Goal: Task Accomplishment & Management: Use online tool/utility

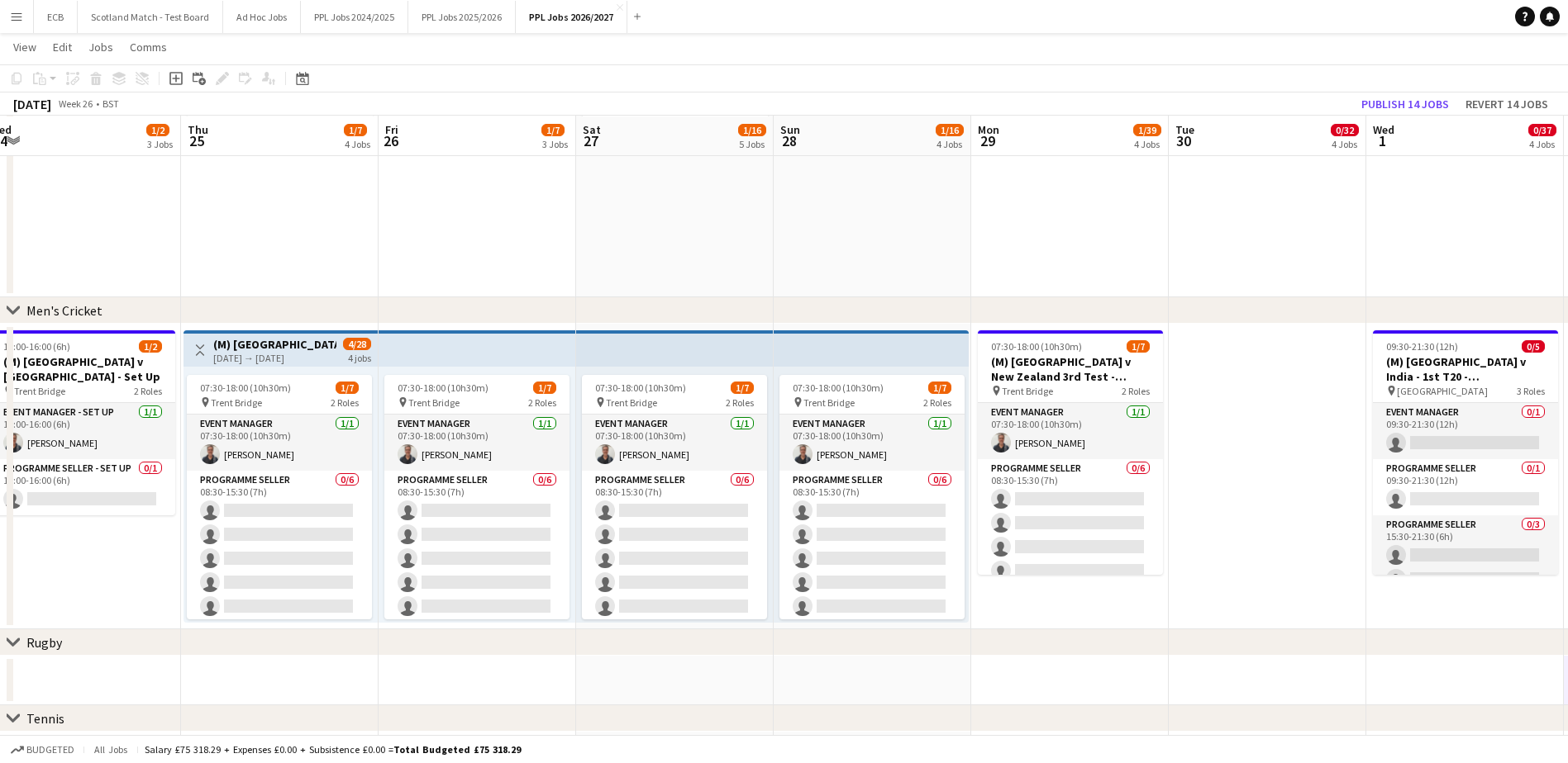
scroll to position [270, 0]
click at [483, 27] on button "PPL Jobs 2025/2026 Close" at bounding box center [462, 17] width 107 height 32
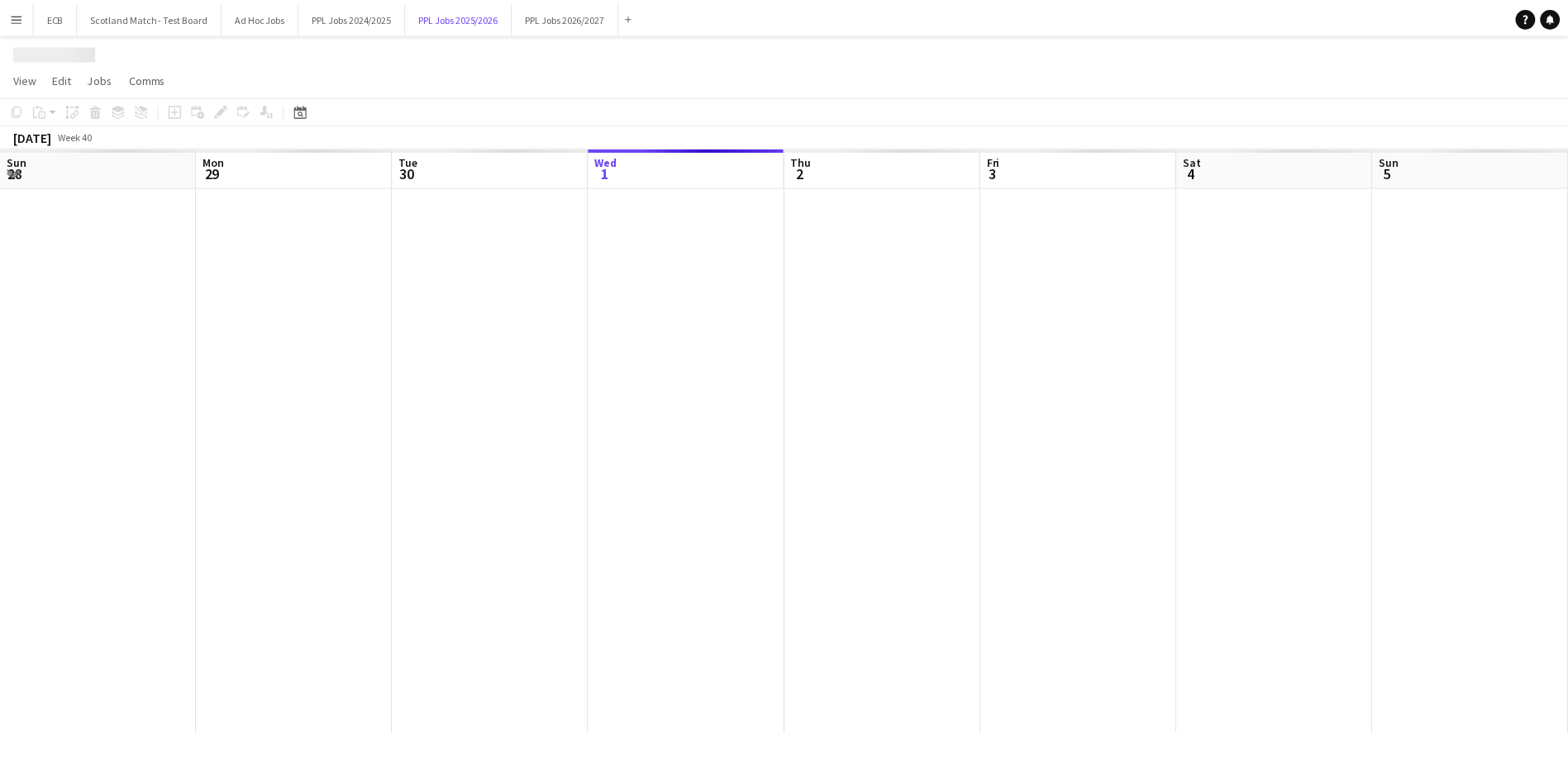
scroll to position [0, 395]
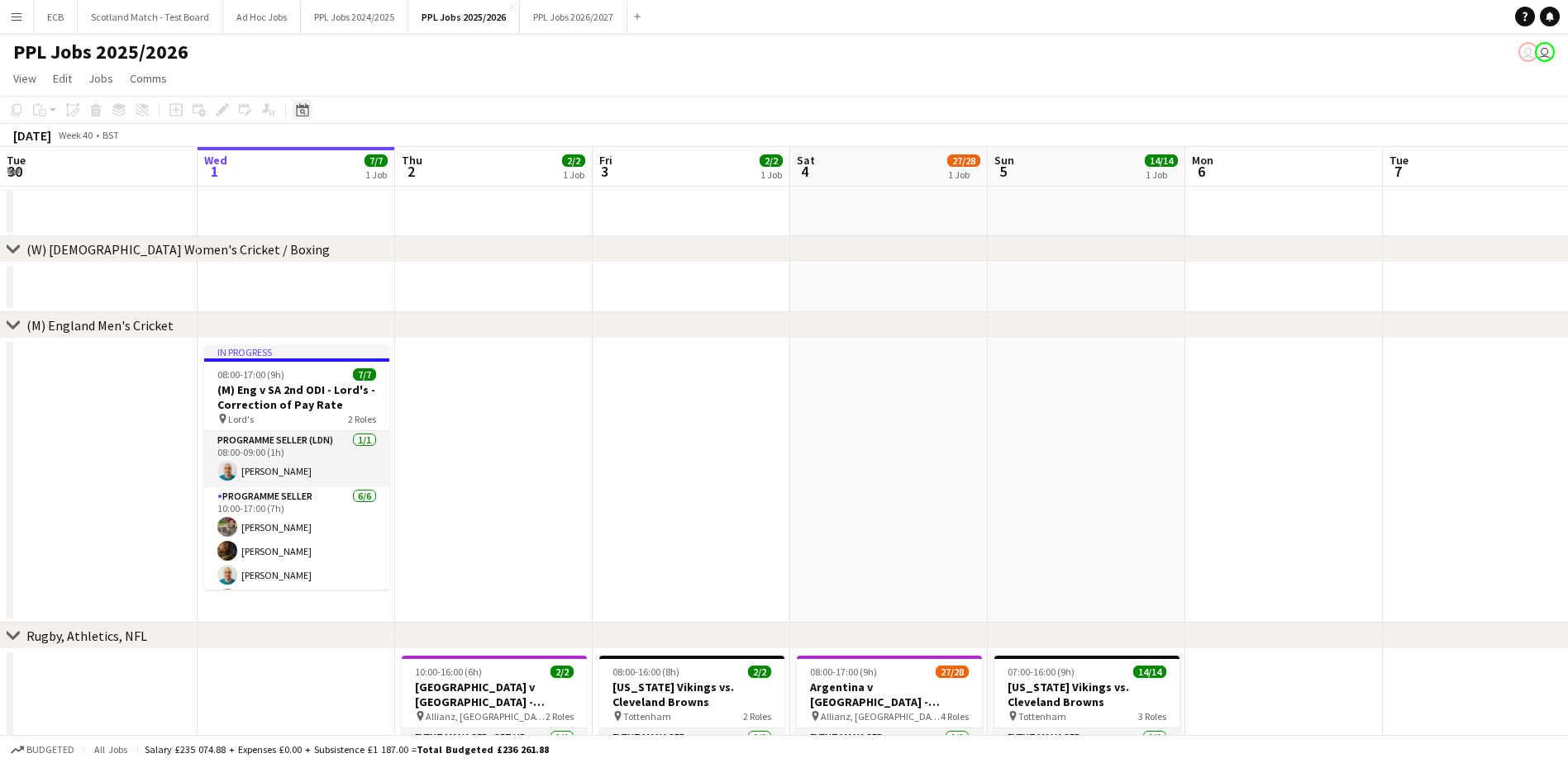
click at [301, 113] on icon at bounding box center [303, 112] width 6 height 6
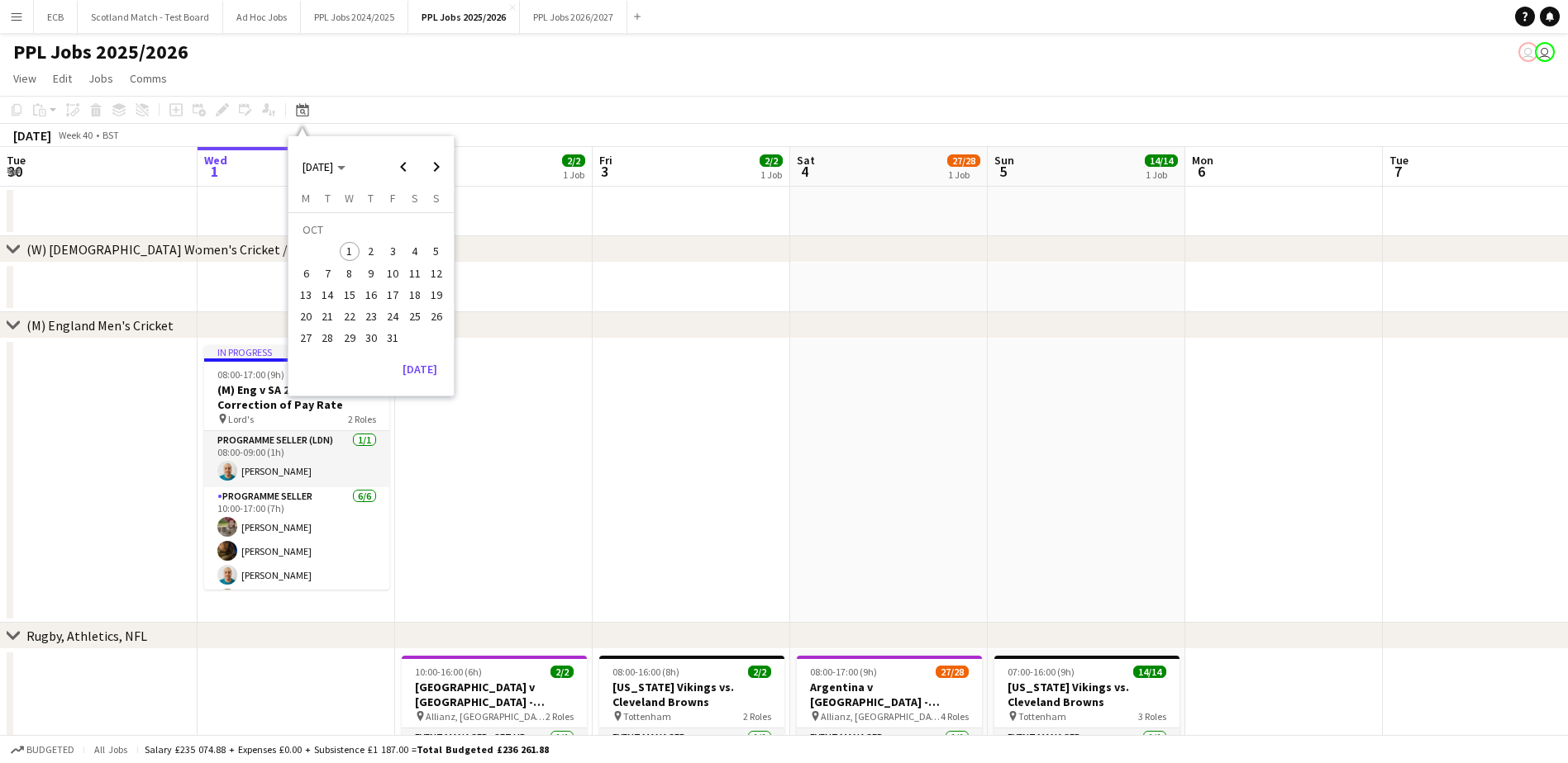
click at [346, 246] on span "1" at bounding box center [349, 252] width 20 height 20
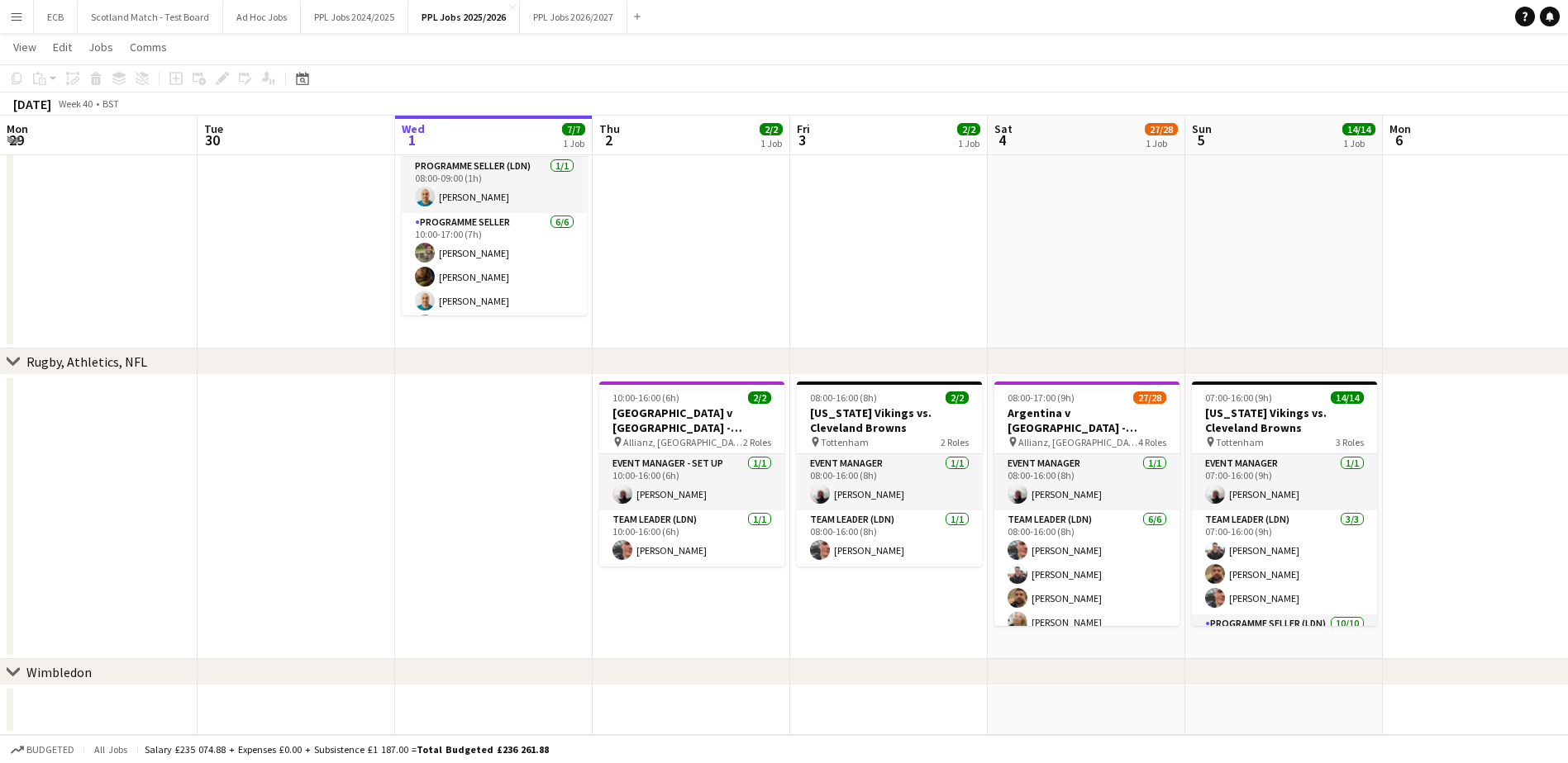
scroll to position [0, 594]
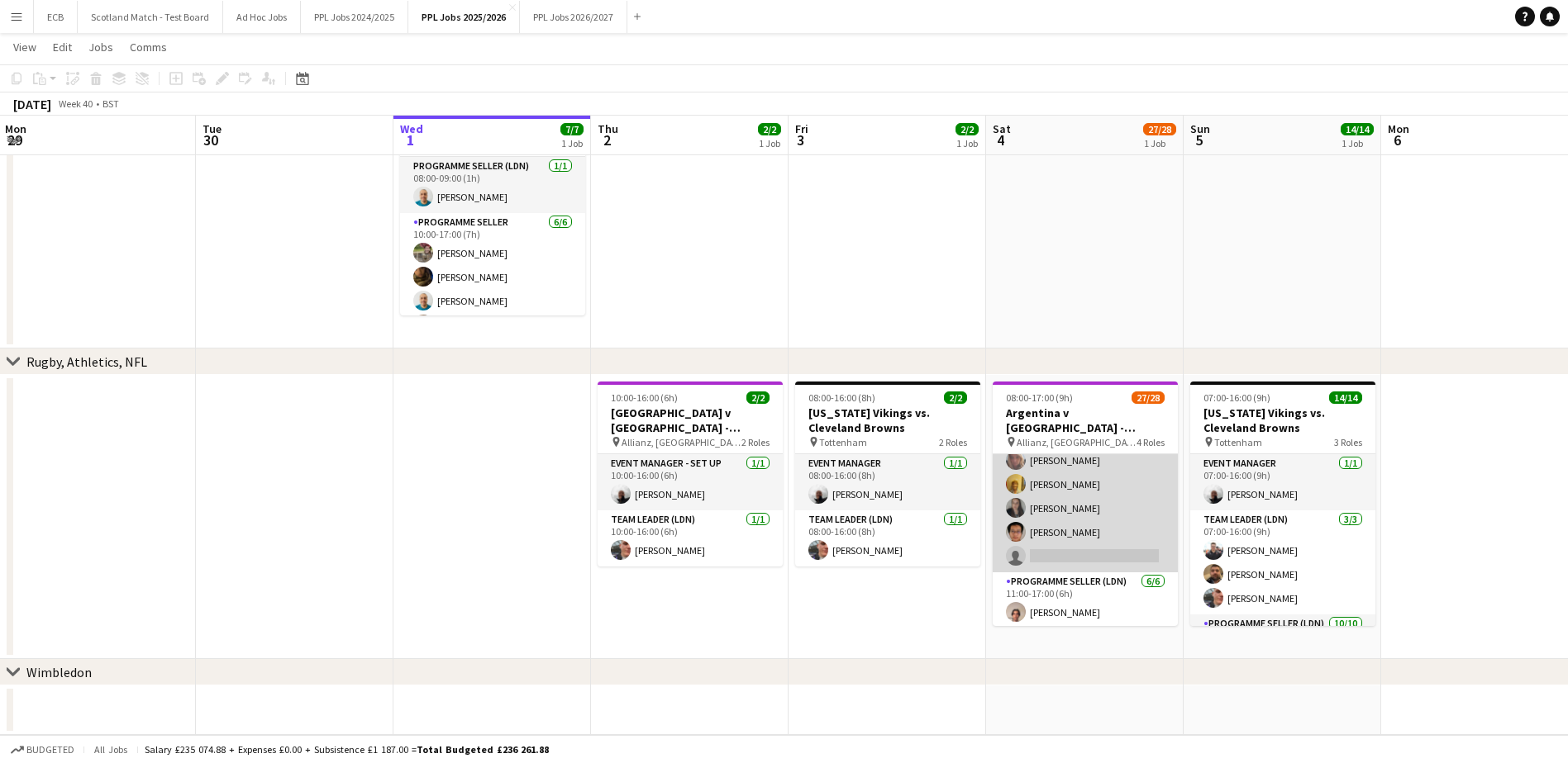
click at [1083, 554] on app-card-role "Programme Seller (LDN) 3I 1A 14/15 10:00-16:00 (6h) Barbara Naya Stephanie Barc…" at bounding box center [1085, 377] width 185 height 392
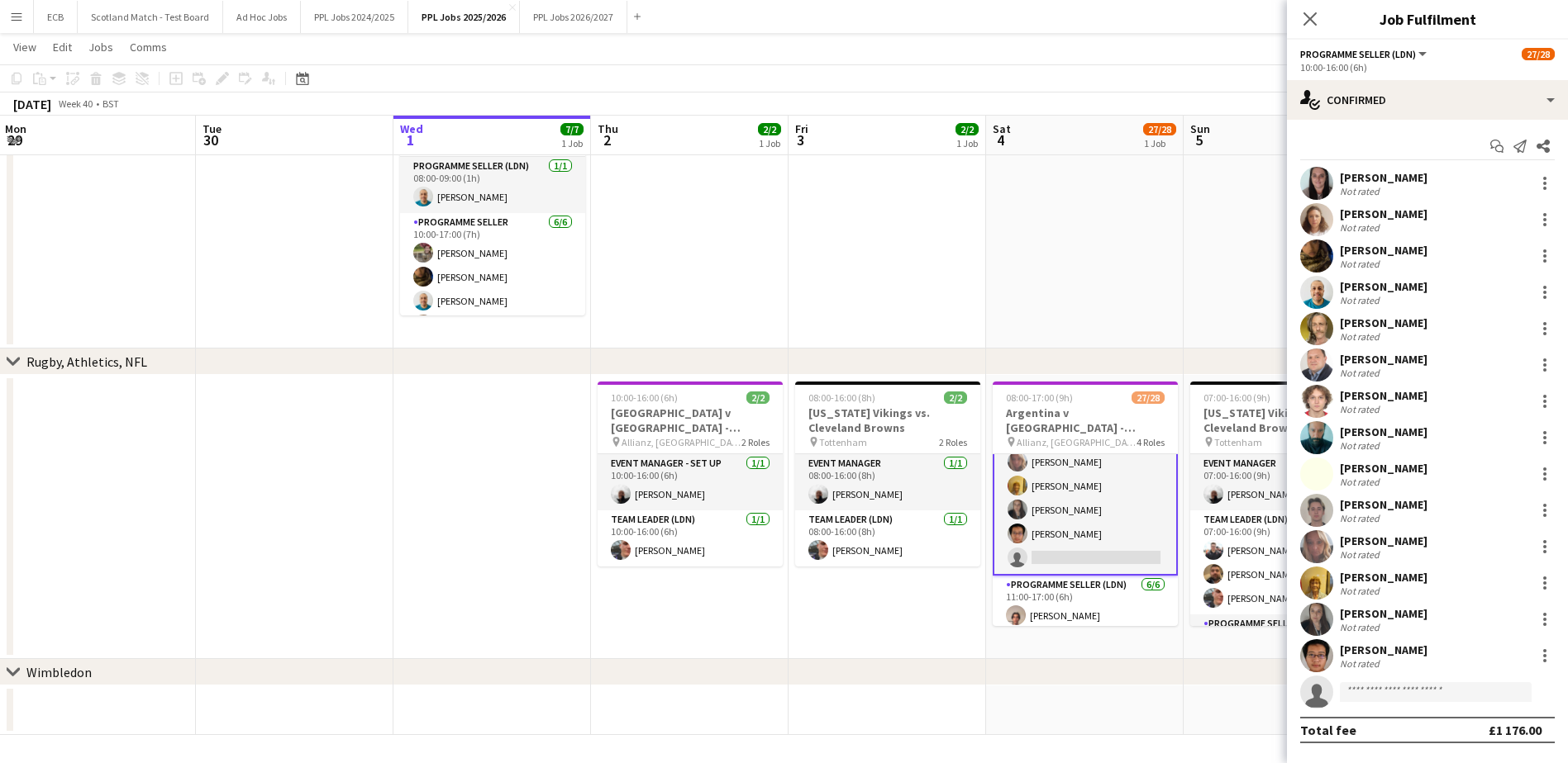
scroll to position [507, 0]
click at [1384, 699] on input at bounding box center [1436, 692] width 192 height 20
type input "*****"
click at [1424, 720] on span "Perry O'Neill Active" at bounding box center [1436, 716] width 165 height 14
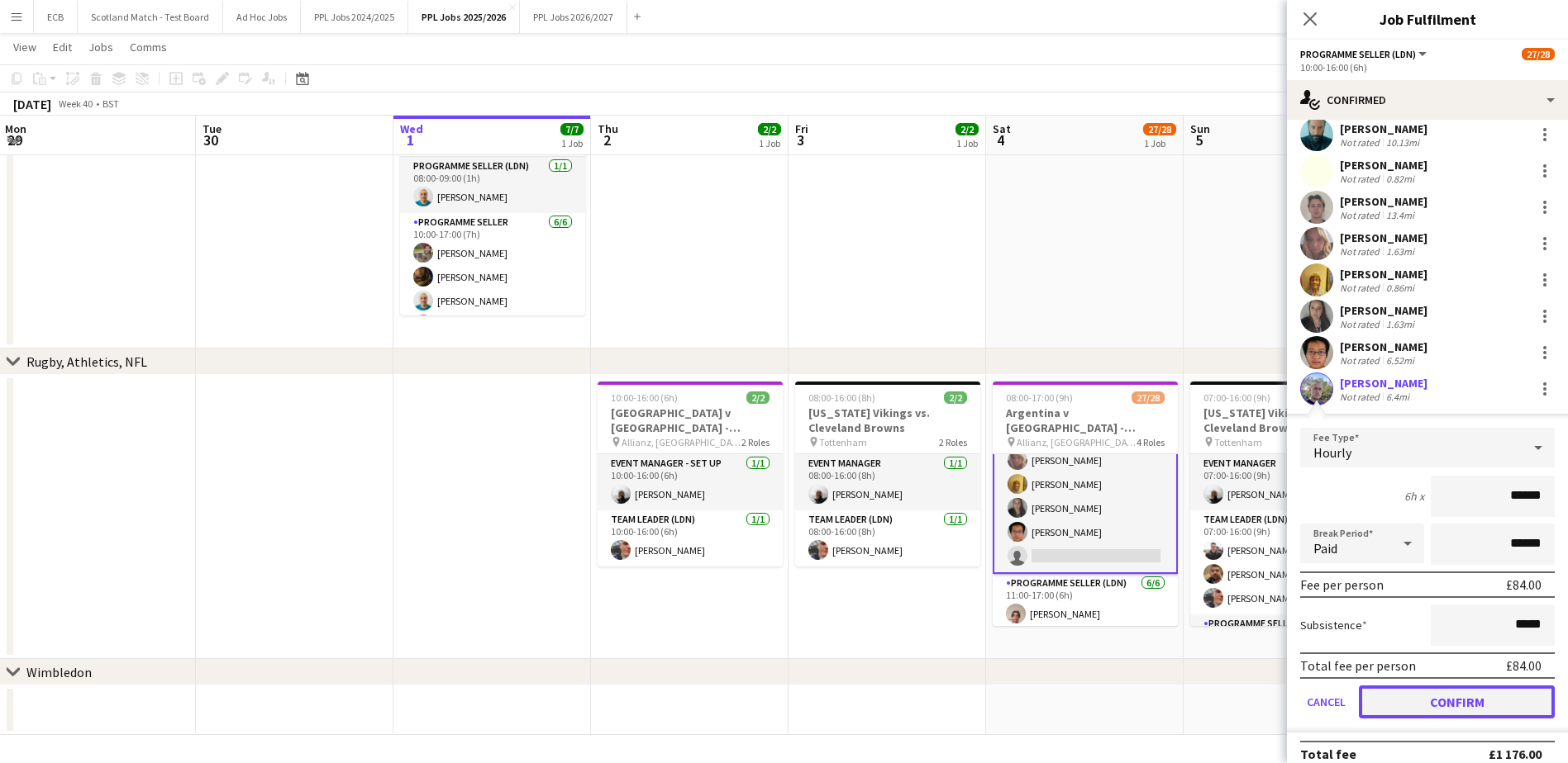
click at [1452, 701] on button "Confirm" at bounding box center [1456, 702] width 195 height 33
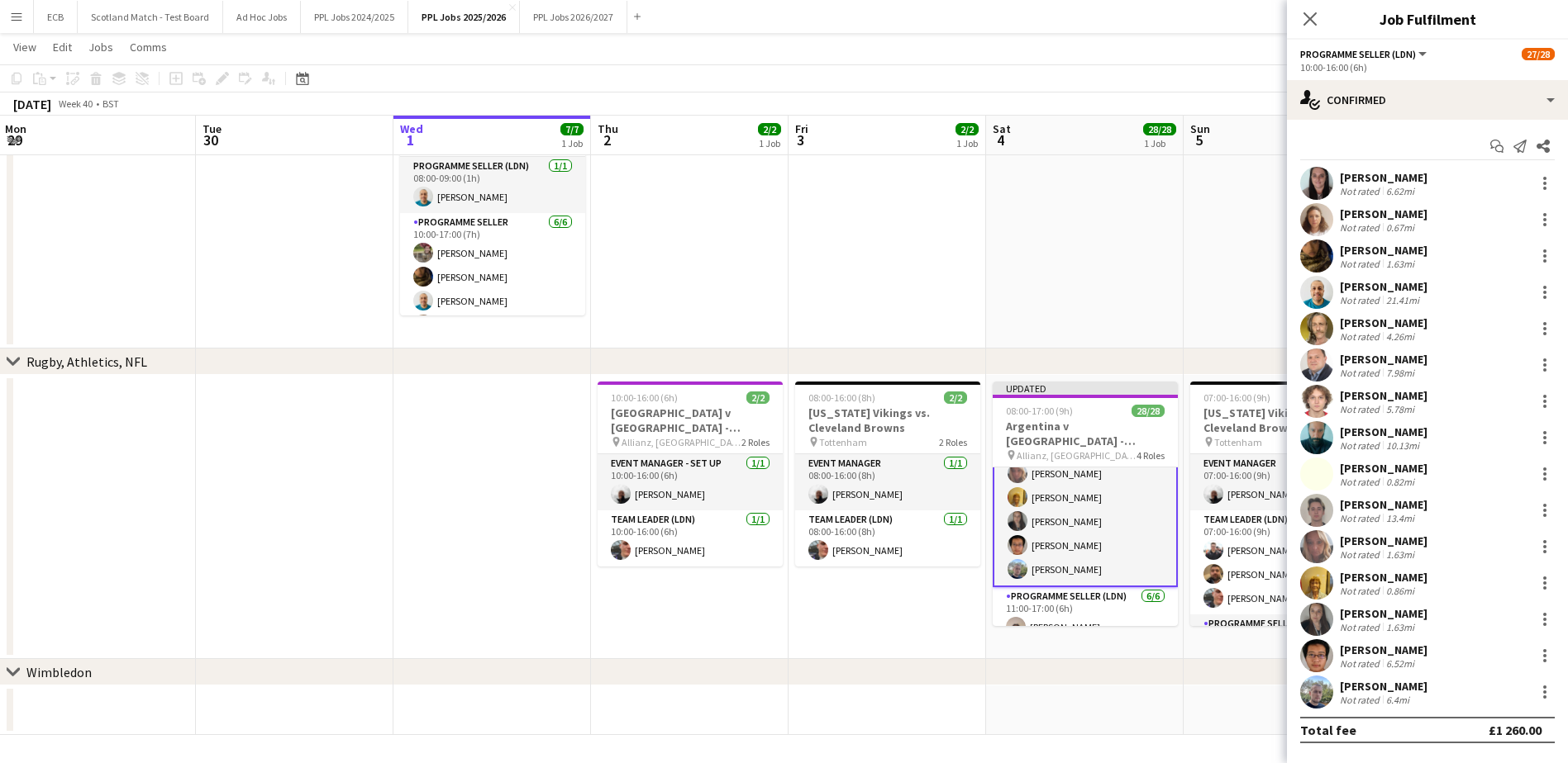
scroll to position [0, 0]
click at [823, 256] on app-date-cell at bounding box center [887, 207] width 197 height 284
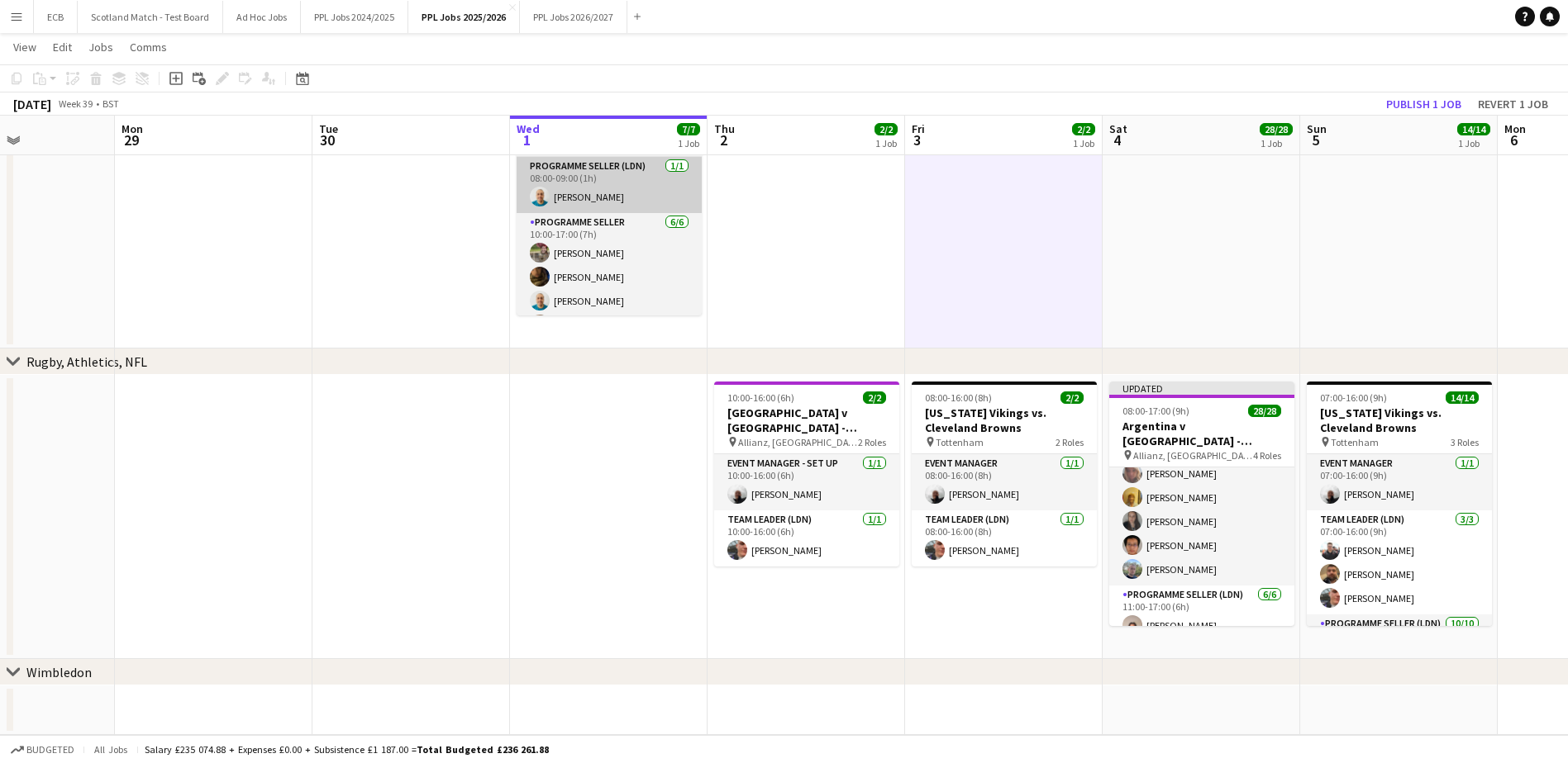
scroll to position [0, 479]
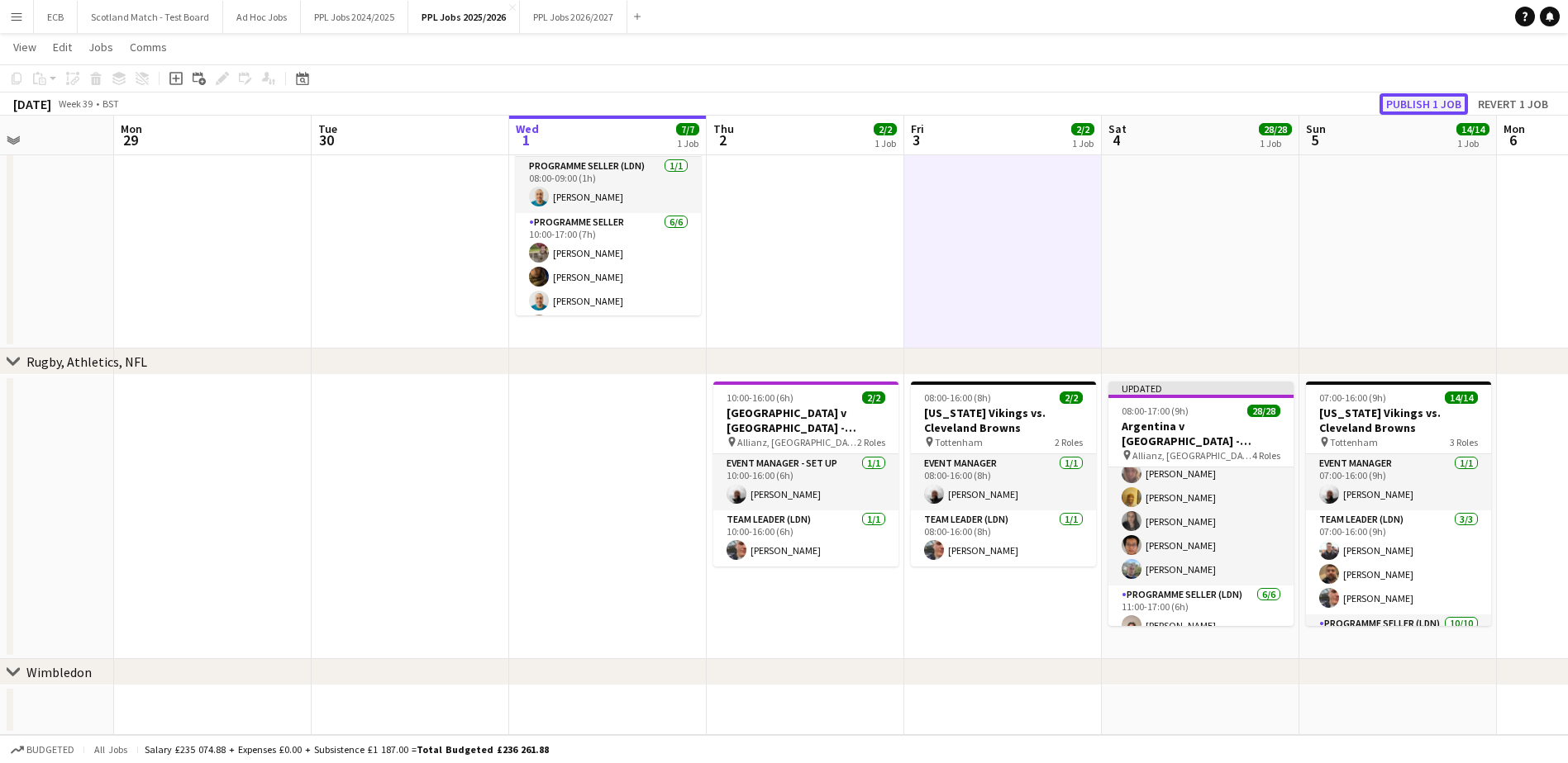
click at [1408, 107] on button "Publish 1 job" at bounding box center [1423, 104] width 89 height 21
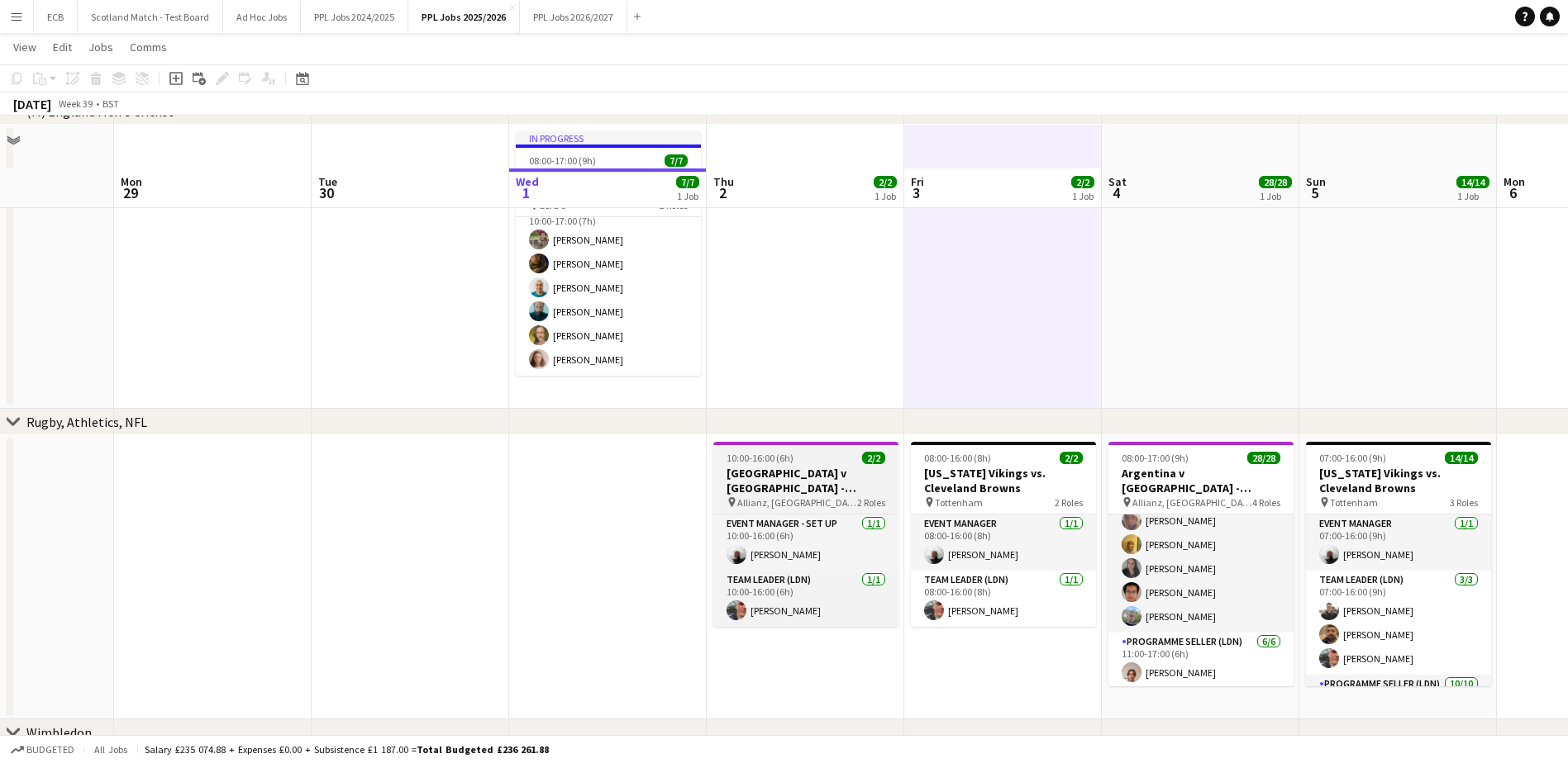
scroll to position [209, 0]
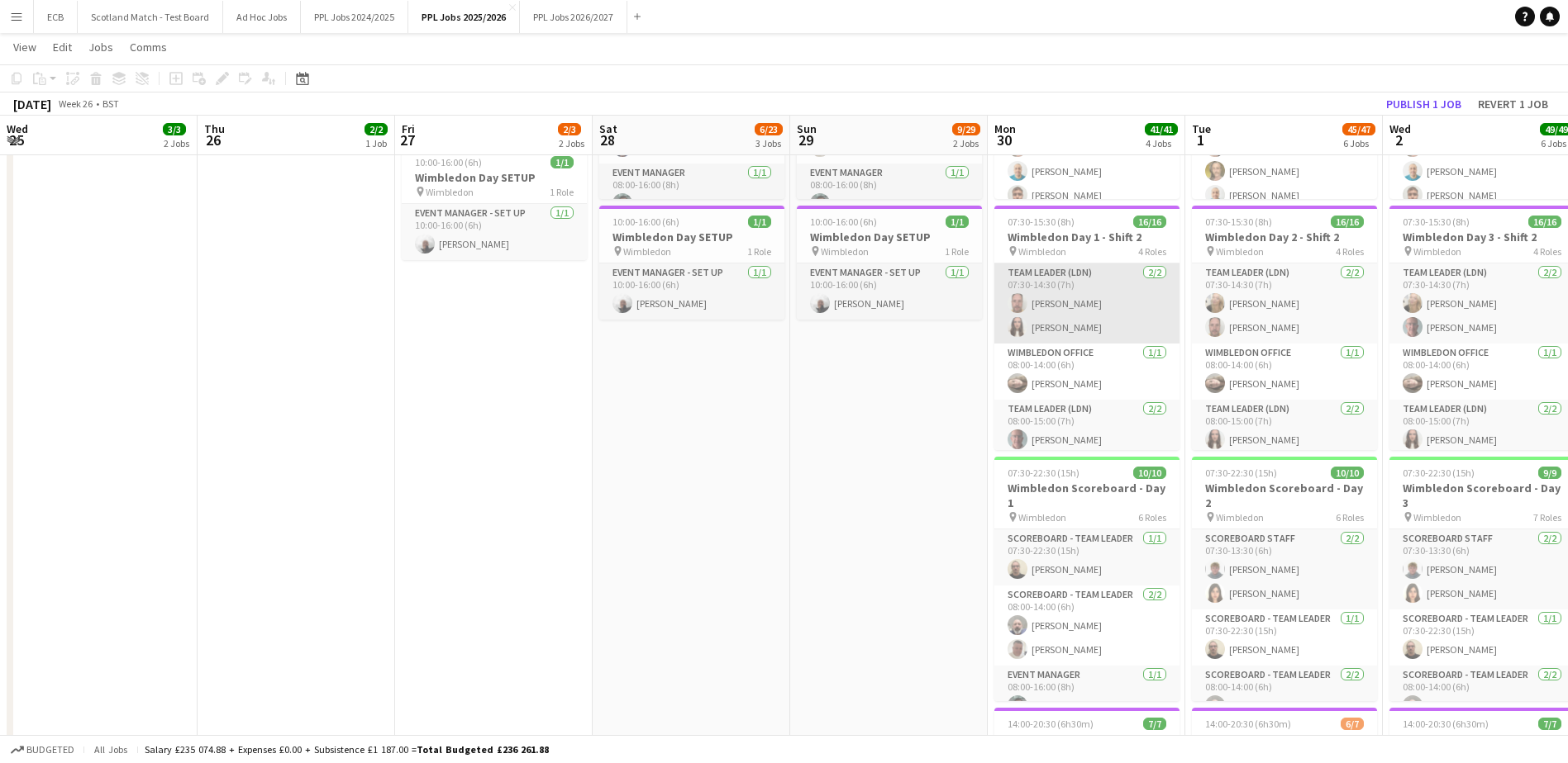
scroll to position [116, 0]
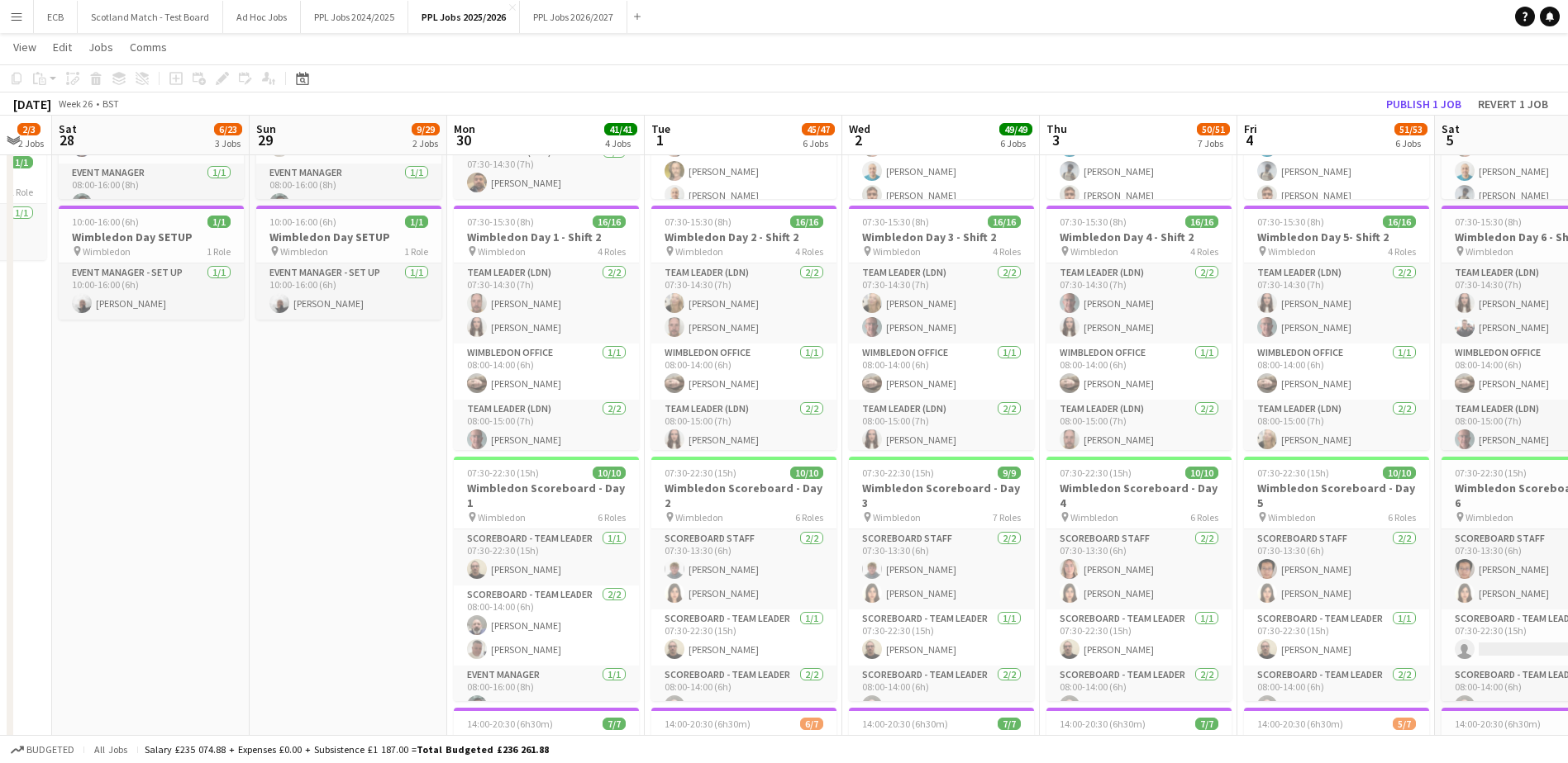
click at [356, 575] on app-date-cell "07:30-22:30 (15h) 8/28 Wimbledon Scoreboard - Set Up pin Wimbledon 6 Roles Scor…" at bounding box center [348, 466] width 197 height 1037
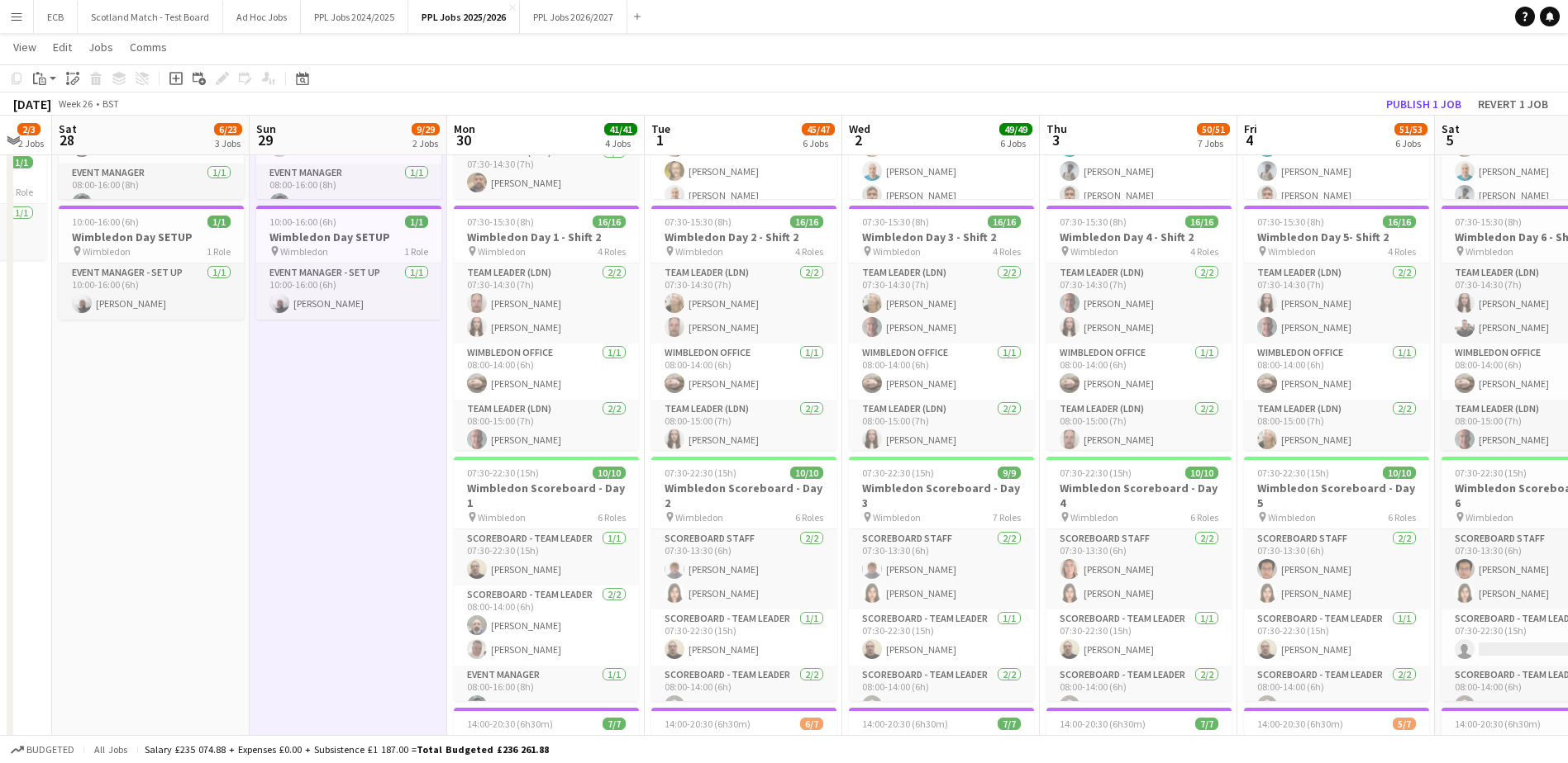
click at [989, 60] on app-page-menu "View Day view expanded Day view collapsed Month view Date picker Jump to [DATE]…" at bounding box center [784, 48] width 1568 height 31
